Goal: Find specific page/section: Find specific page/section

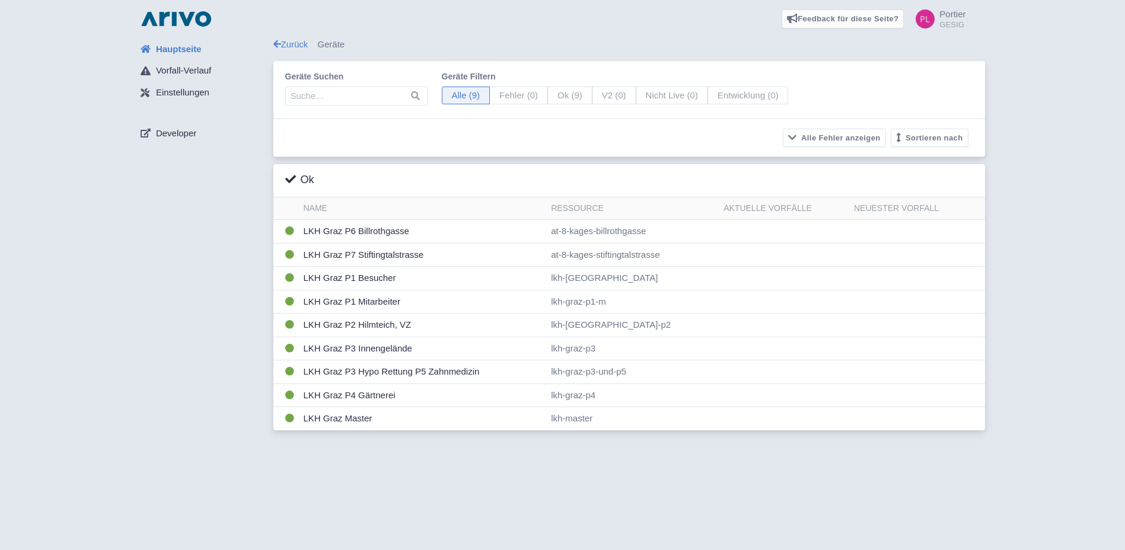
click at [161, 46] on span "Hauptseite" at bounding box center [179, 50] width 46 height 14
click at [366, 236] on td "LKH Graz P6 Billrothgasse" at bounding box center [423, 232] width 248 height 24
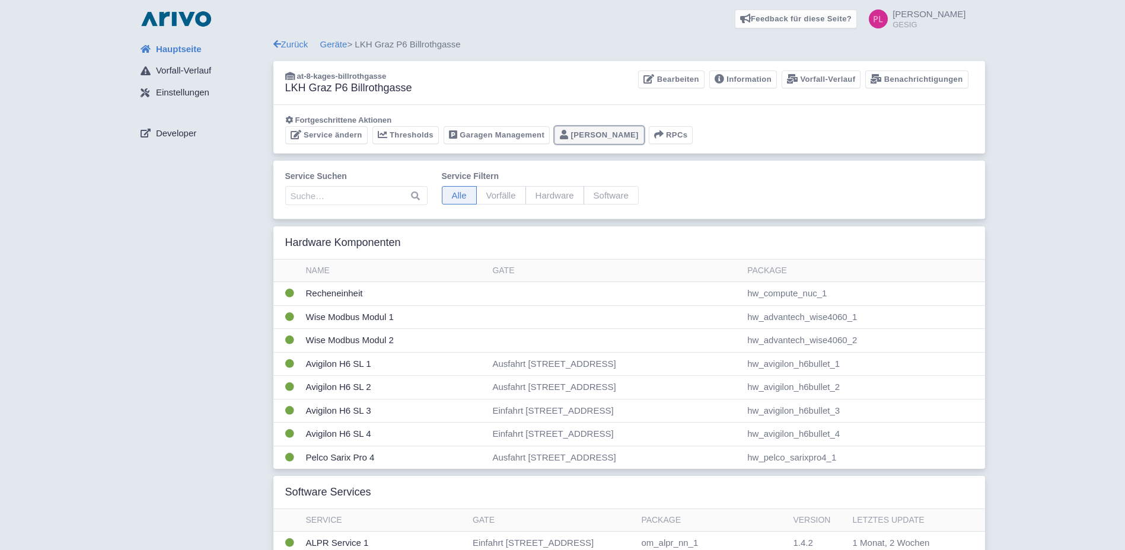
click at [587, 138] on link "Portier" at bounding box center [599, 135] width 90 height 18
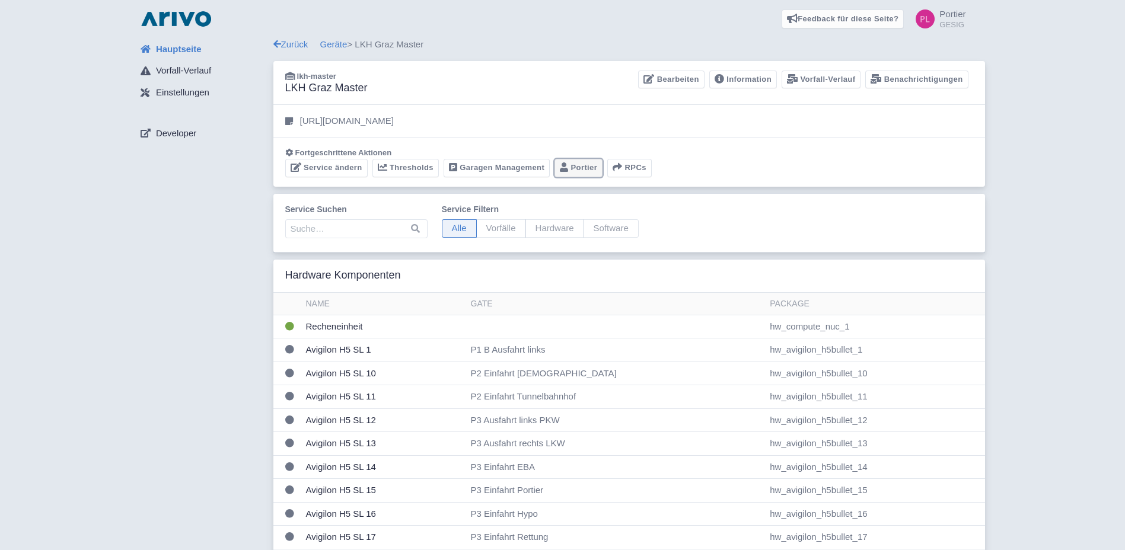
click at [570, 171] on link "Portier" at bounding box center [578, 168] width 48 height 18
